Goal: Check status: Check status

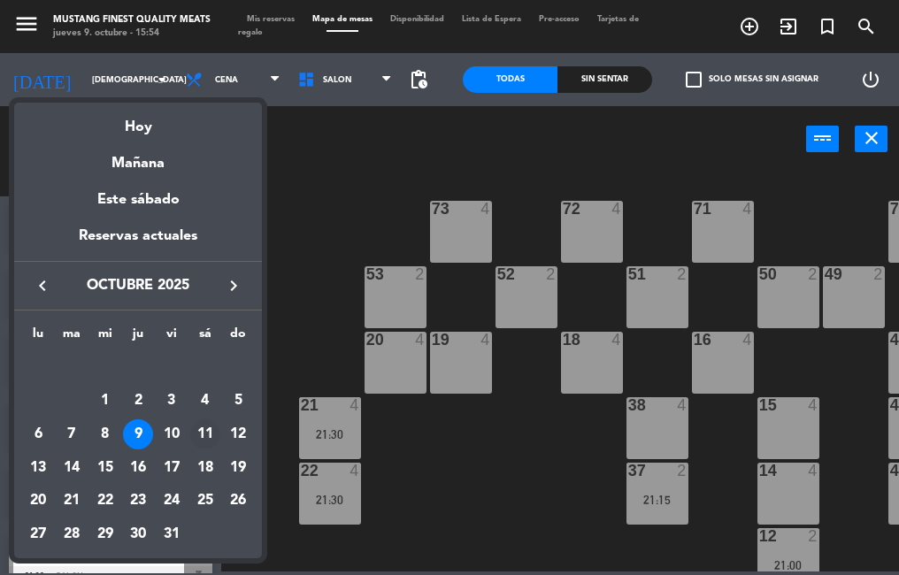
click at [197, 432] on div "11" at bounding box center [205, 434] width 30 height 30
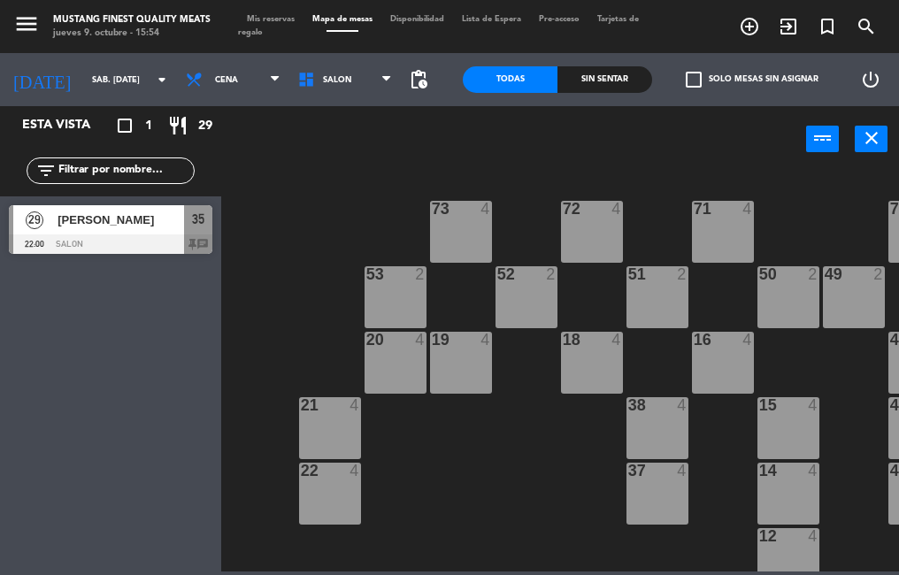
click at [88, 228] on span "[PERSON_NAME]" at bounding box center [120, 219] width 126 height 19
click at [312, 273] on div "73 4 72 4 71 4 69 8 70 4 80 8 50 2 53 2 52 2 51 2 49 2 68 6 81 8 18 4 16 4 19 4…" at bounding box center [564, 370] width 669 height 402
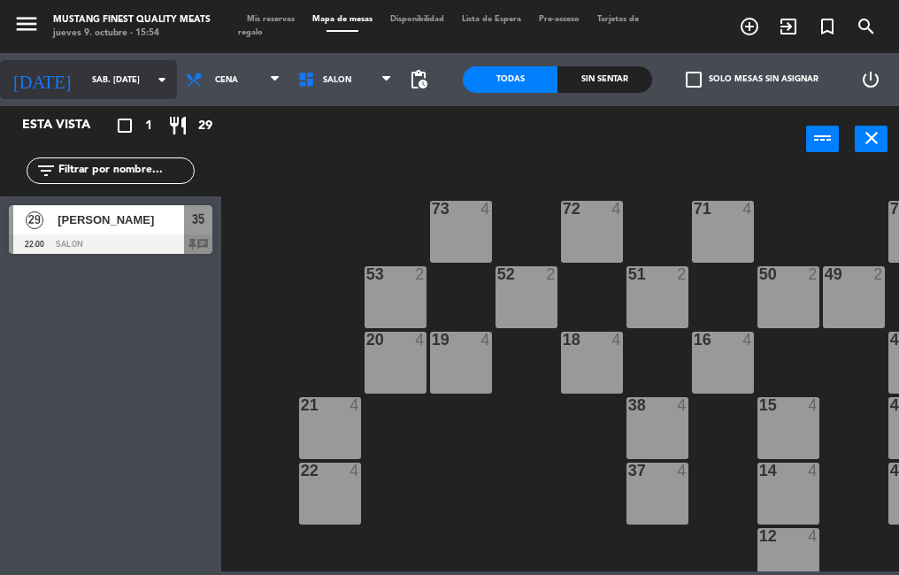
click at [83, 80] on input "sáb. [DATE]" at bounding box center [140, 79] width 115 height 27
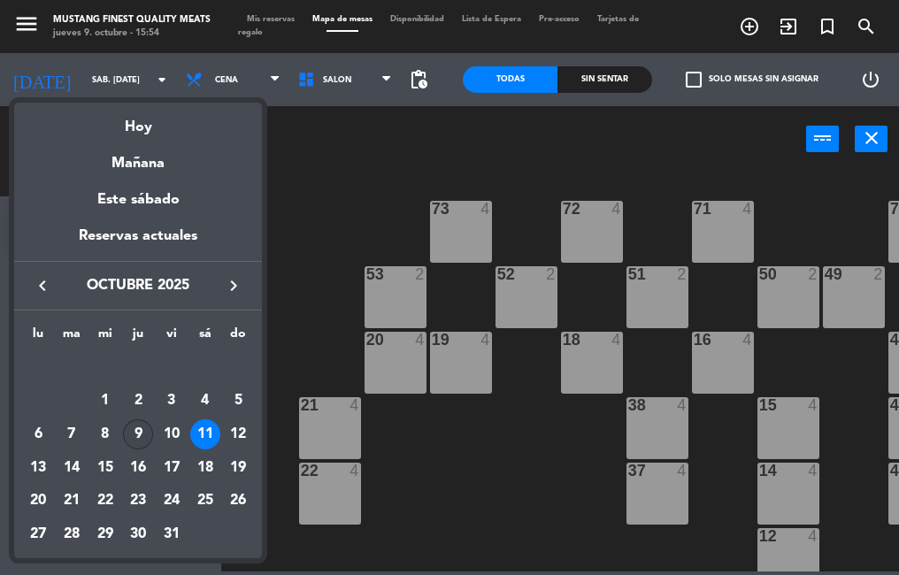
click at [138, 436] on div "9" at bounding box center [138, 434] width 30 height 30
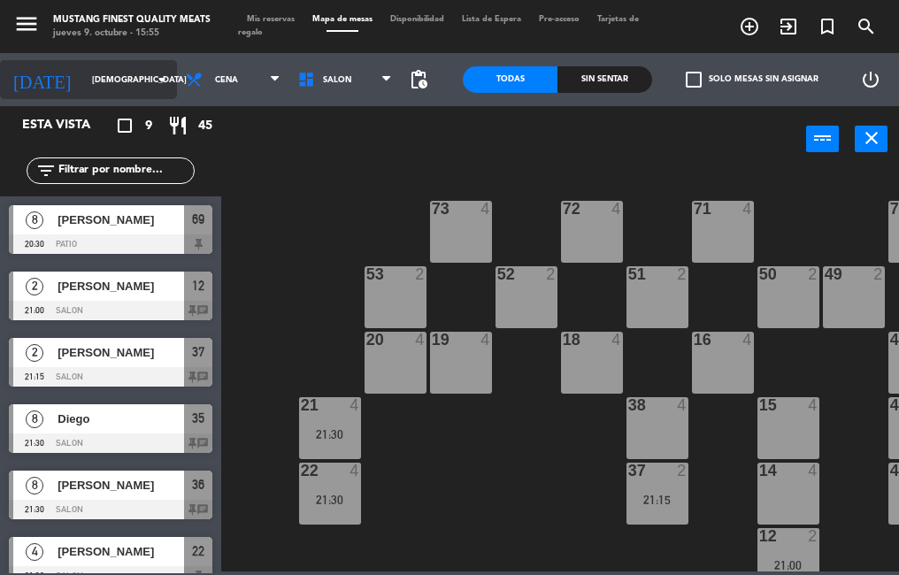
click at [83, 90] on input "[DEMOGRAPHIC_DATA] [DATE]" at bounding box center [140, 79] width 115 height 27
click at [83, 66] on input "[DEMOGRAPHIC_DATA] [DATE]" at bounding box center [140, 79] width 115 height 27
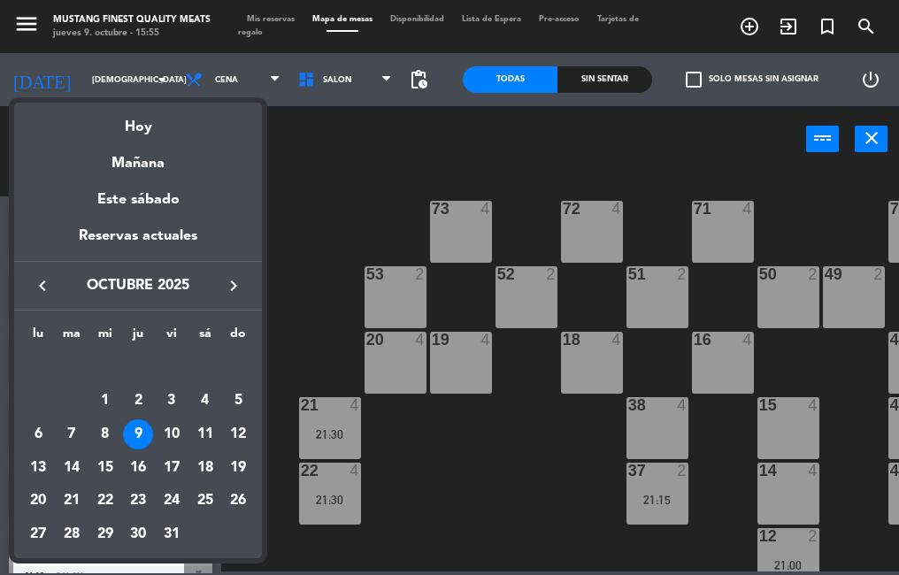
click at [201, 425] on div "11" at bounding box center [205, 434] width 30 height 30
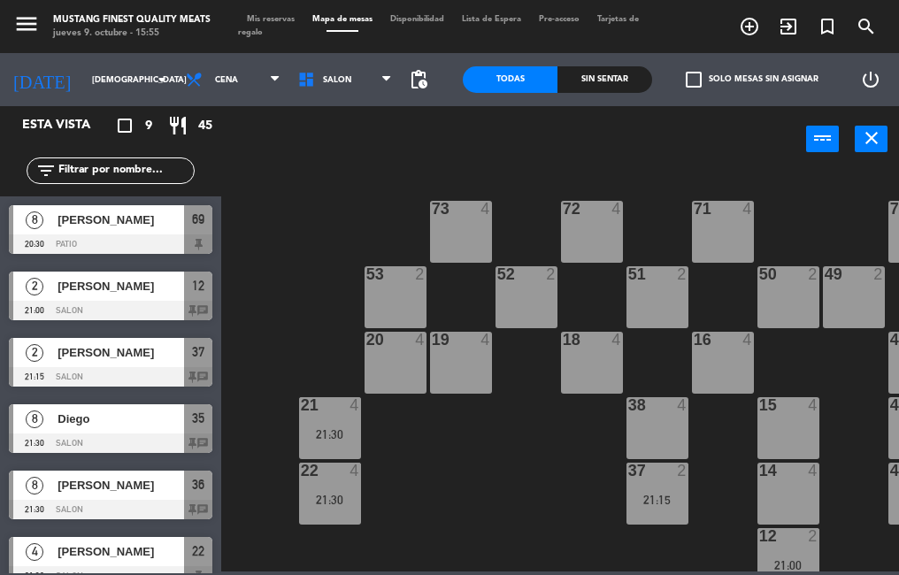
click at [201, 425] on span "35" at bounding box center [198, 418] width 12 height 21
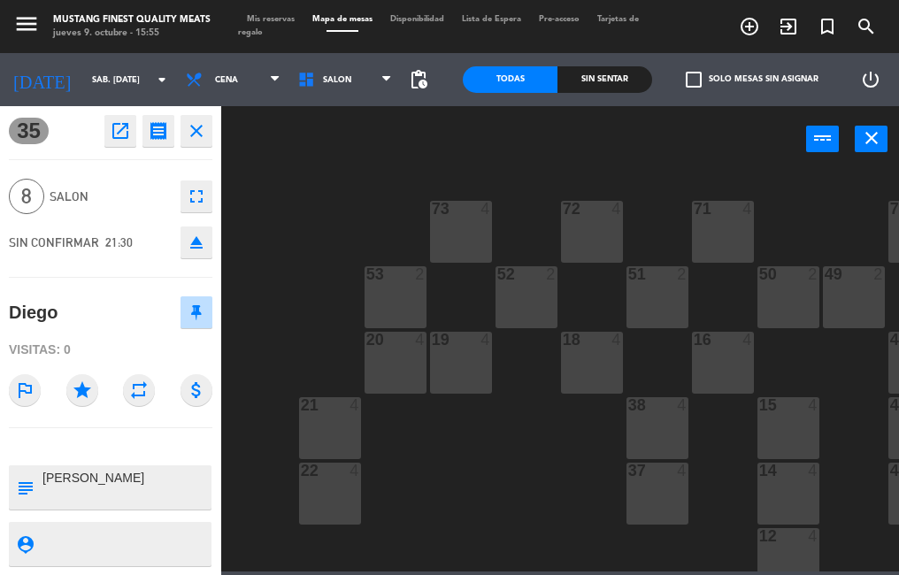
click at [202, 135] on icon "close" at bounding box center [196, 130] width 21 height 21
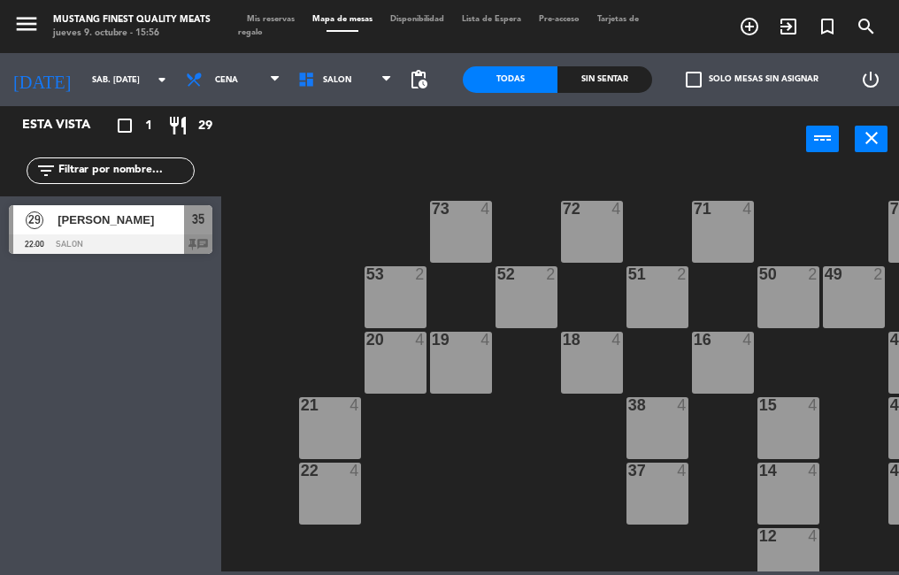
click at [60, 222] on span "[PERSON_NAME]" at bounding box center [120, 219] width 126 height 19
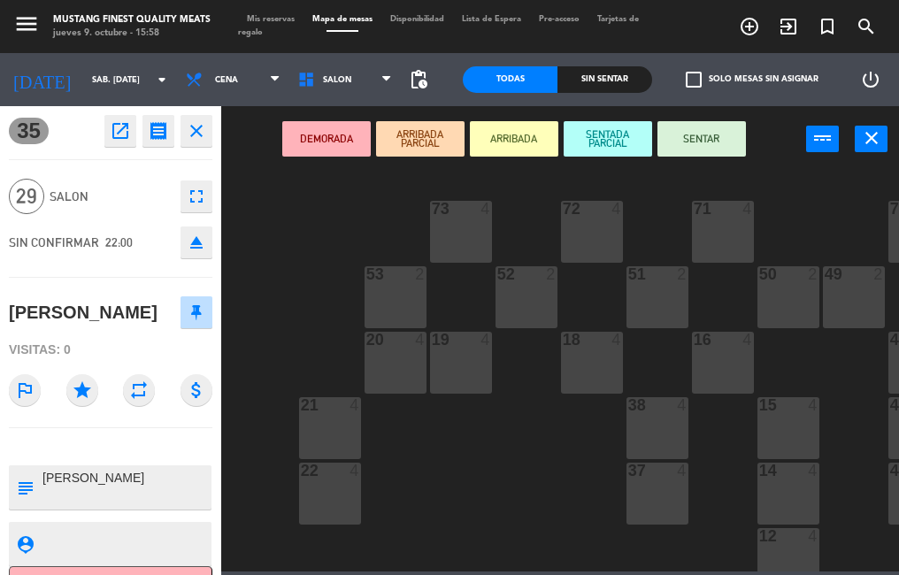
click at [539, 487] on div "73 4 72 4 71 4 69 8 70 4 80 8 50 2 53 2 52 2 51 2 49 2 68 6 81 8 18 4 16 4 19 4…" at bounding box center [564, 370] width 669 height 402
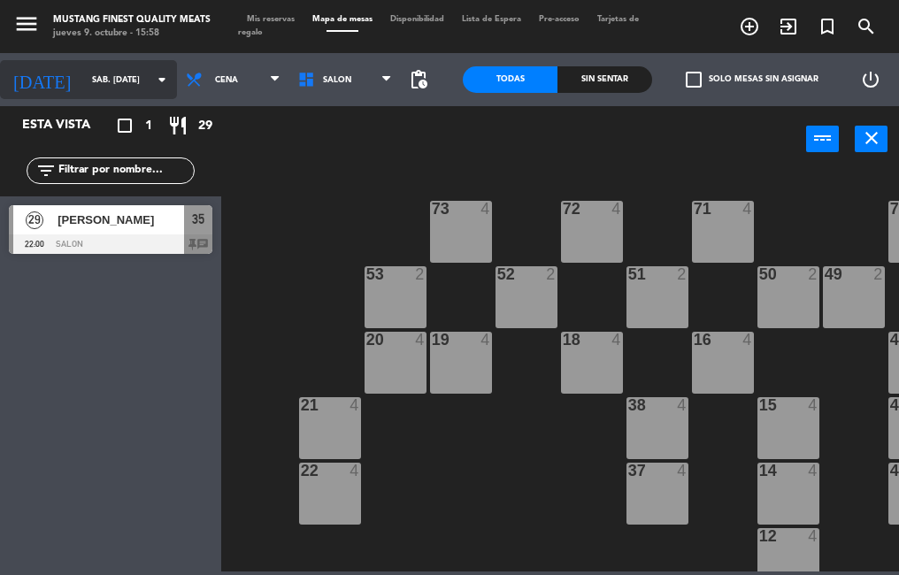
click at [107, 74] on input "sáb. [DATE]" at bounding box center [140, 79] width 115 height 27
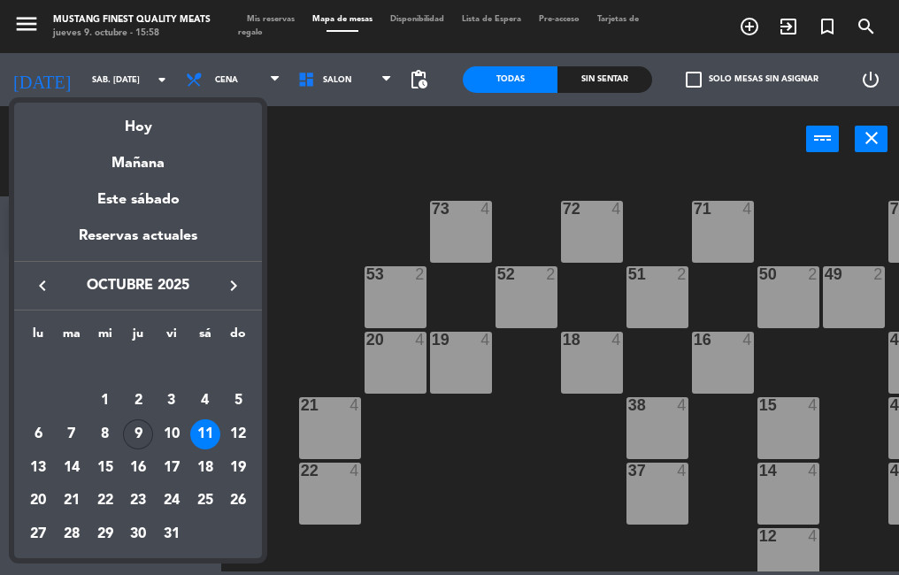
click at [138, 434] on div "9" at bounding box center [138, 434] width 30 height 30
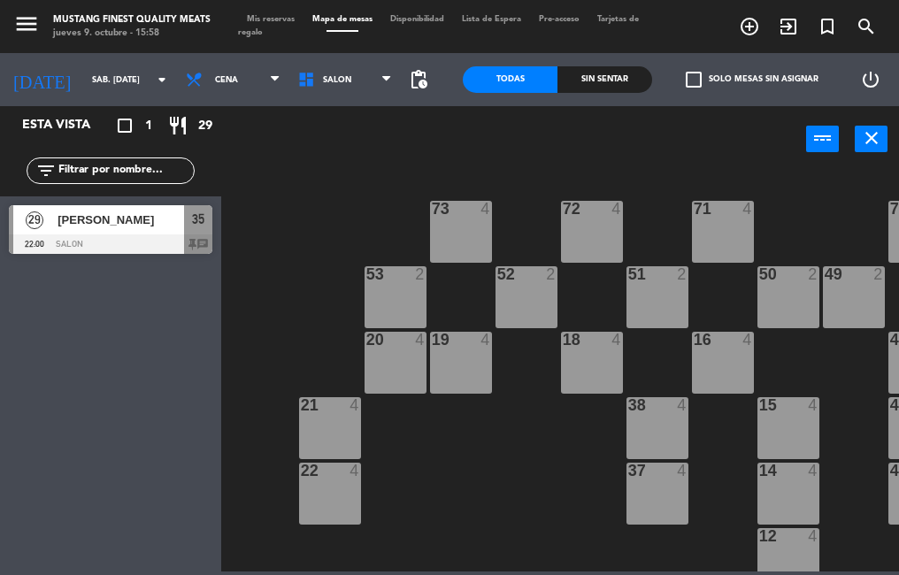
type input "[DEMOGRAPHIC_DATA] [DATE]"
